Goal: Book appointment/travel/reservation

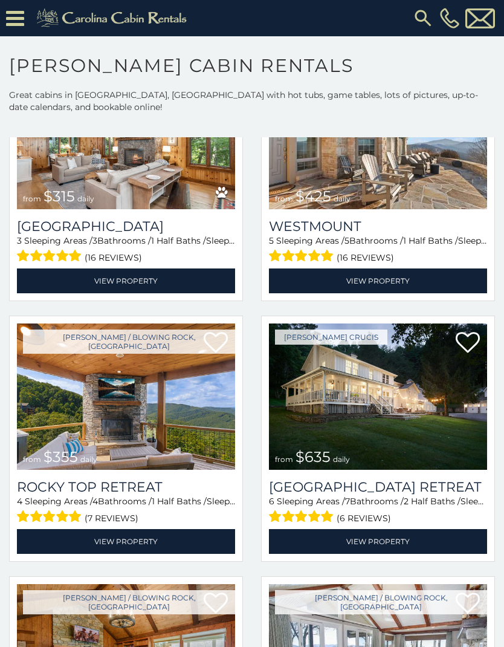
scroll to position [397, 0]
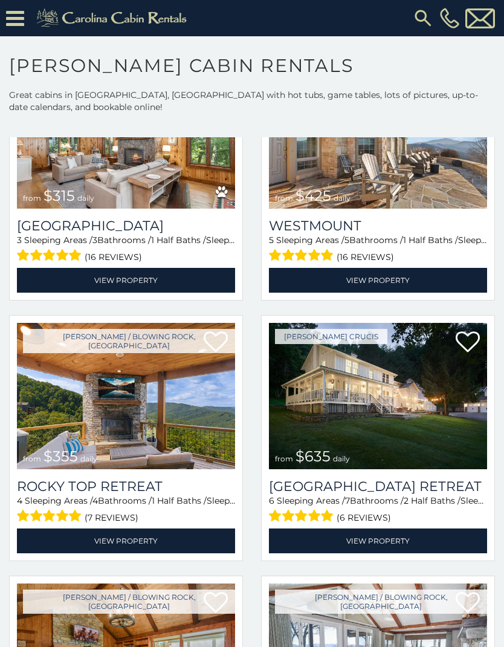
click at [28, 421] on img at bounding box center [126, 396] width 218 height 146
click at [81, 528] on link "View Property" at bounding box center [126, 540] width 218 height 25
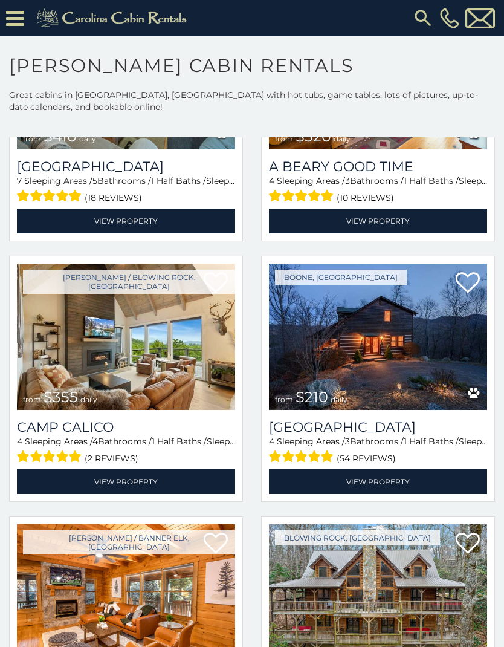
scroll to position [3067, 0]
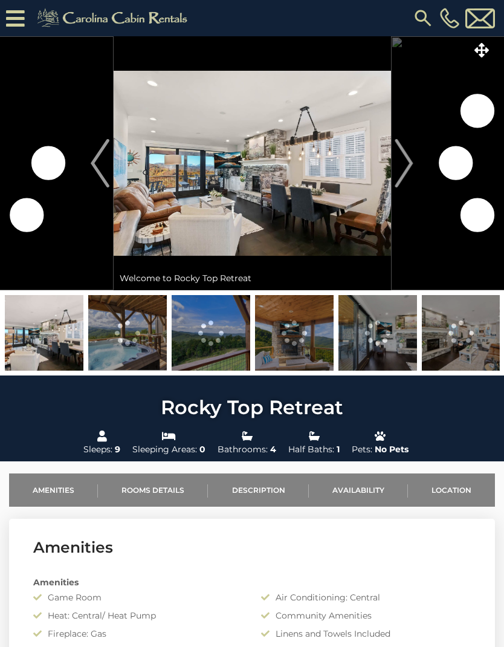
click at [414, 162] on button "Next" at bounding box center [404, 163] width 27 height 254
click at [400, 160] on img "Next" at bounding box center [404, 163] width 18 height 48
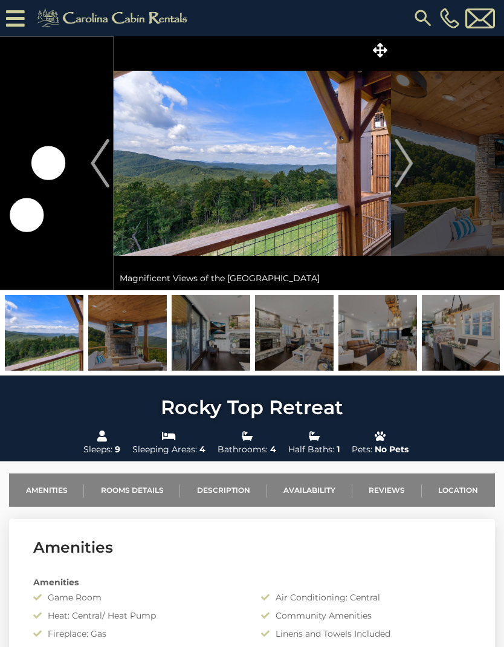
click at [398, 160] on img "Next" at bounding box center [404, 163] width 18 height 48
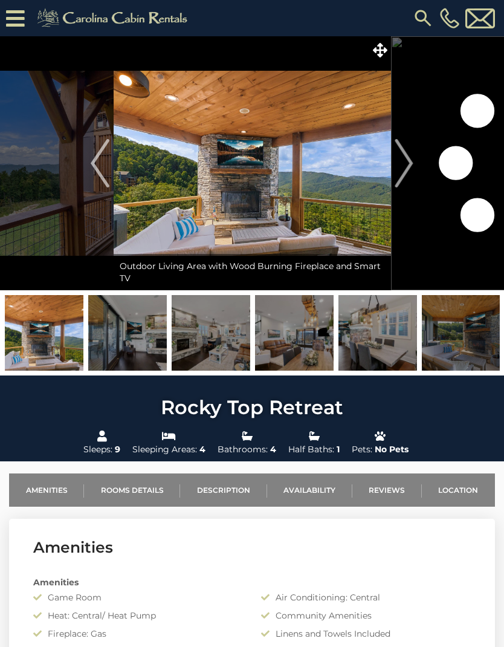
click at [403, 163] on img "Next" at bounding box center [404, 163] width 18 height 48
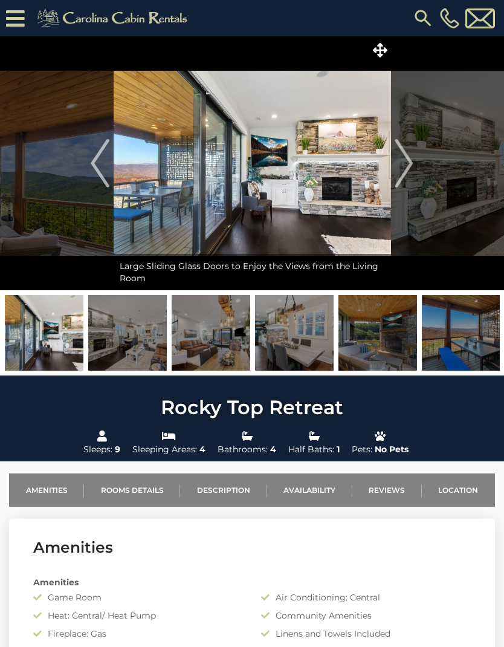
click at [398, 161] on img "Next" at bounding box center [404, 163] width 18 height 48
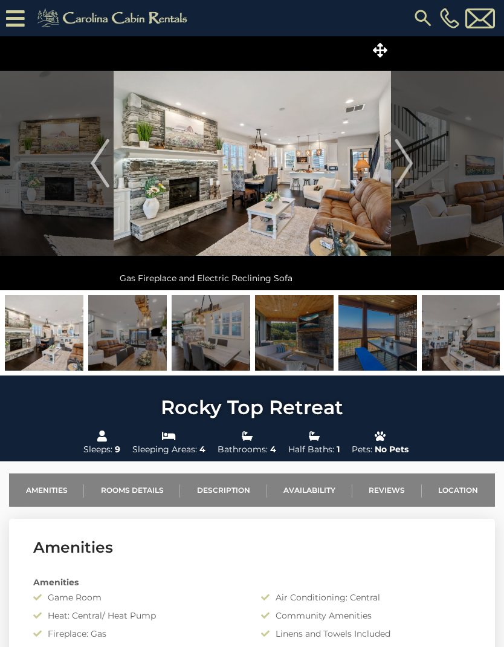
click at [398, 163] on img "Next" at bounding box center [404, 163] width 18 height 48
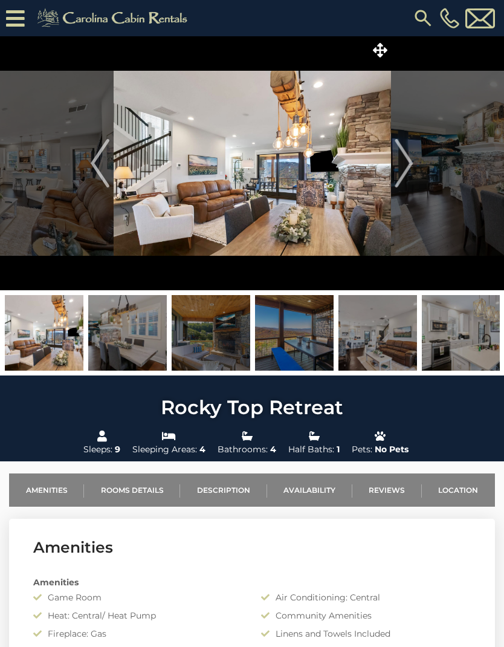
click at [411, 164] on img "Next" at bounding box center [404, 163] width 18 height 48
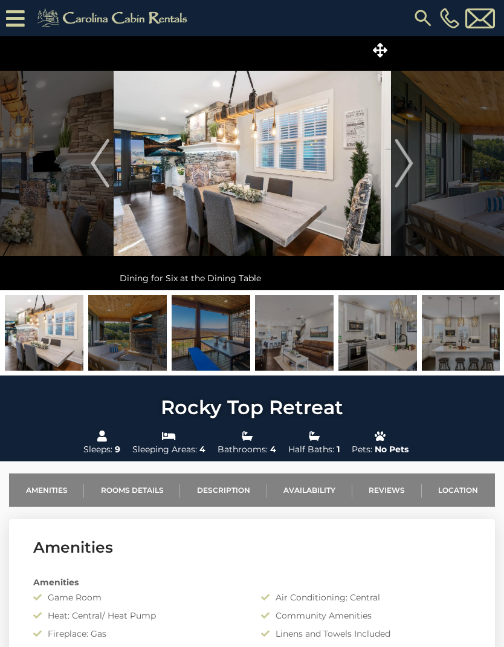
click at [409, 164] on img "Next" at bounding box center [404, 163] width 18 height 48
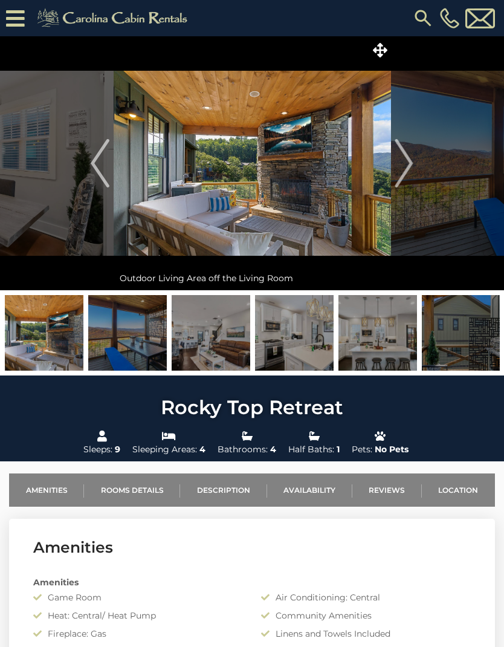
click at [403, 163] on img "Next" at bounding box center [404, 163] width 18 height 48
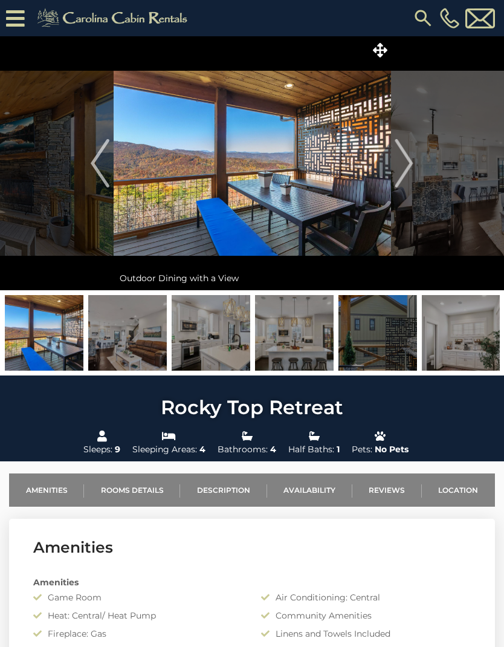
click at [473, 362] on img at bounding box center [461, 333] width 79 height 76
